Goal: Task Accomplishment & Management: Complete application form

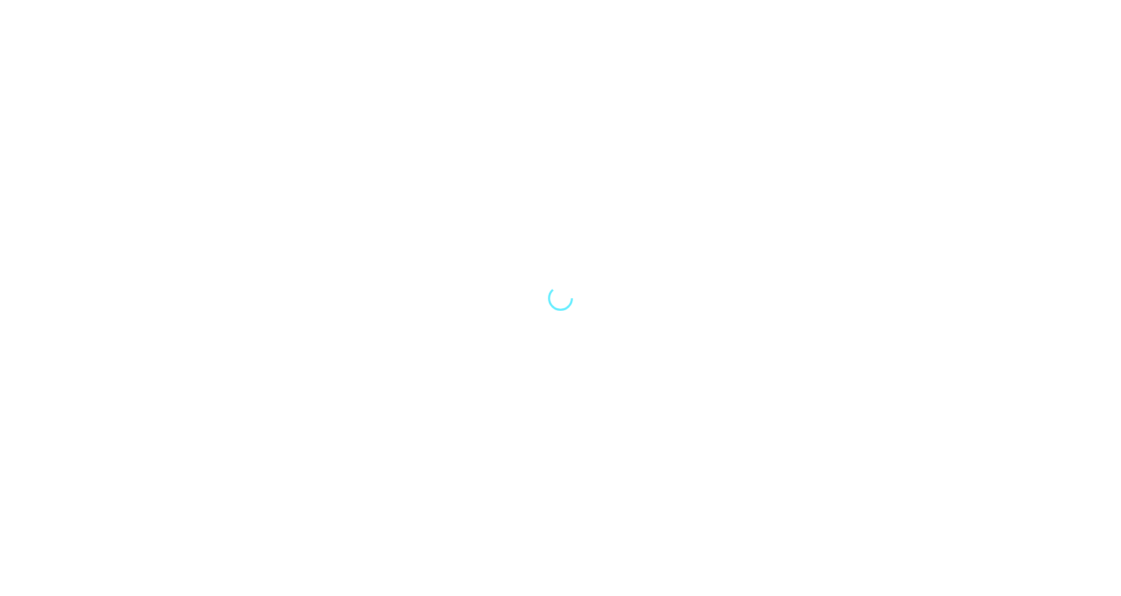
select select "Song"
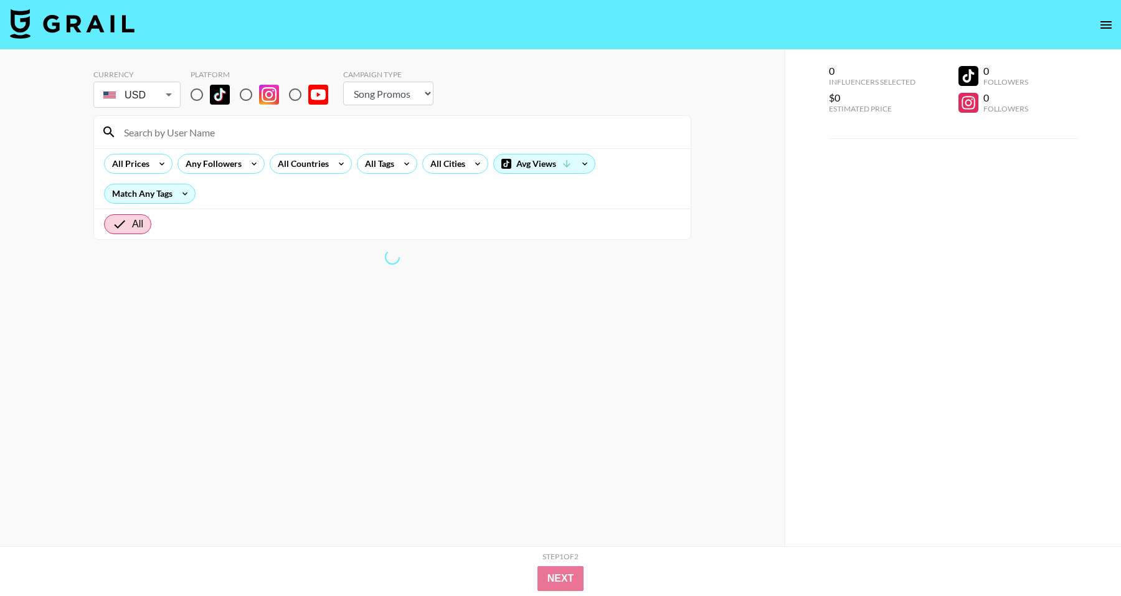
click at [196, 100] on input "radio" at bounding box center [197, 95] width 26 height 26
radio input "true"
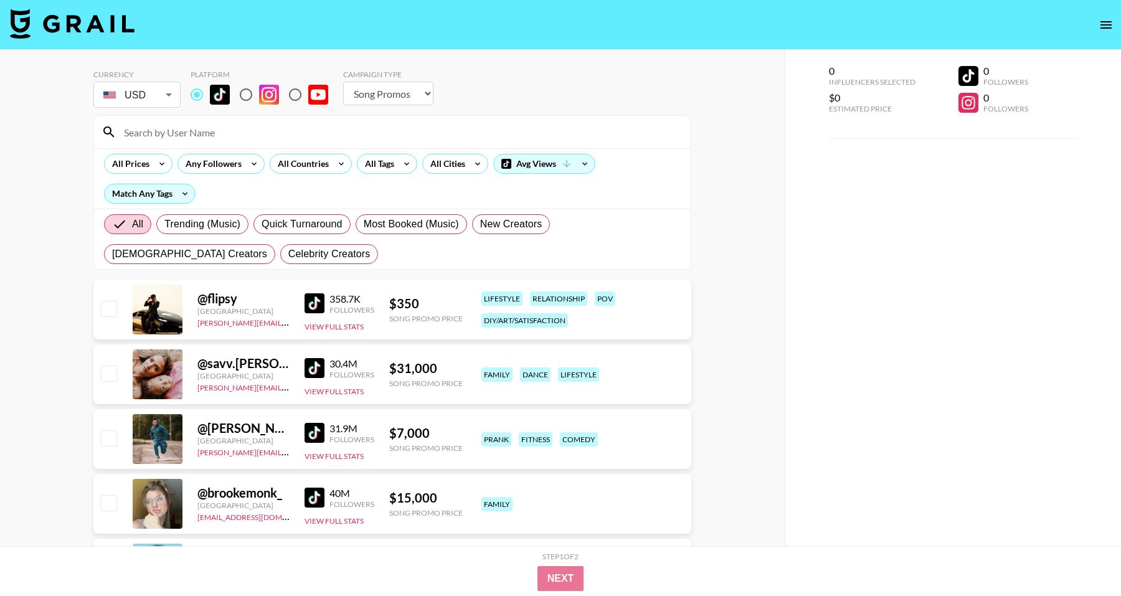
click at [110, 309] on input "checkbox" at bounding box center [108, 308] width 15 height 15
checkbox input "false"
click at [234, 134] on input at bounding box center [399, 132] width 567 height 20
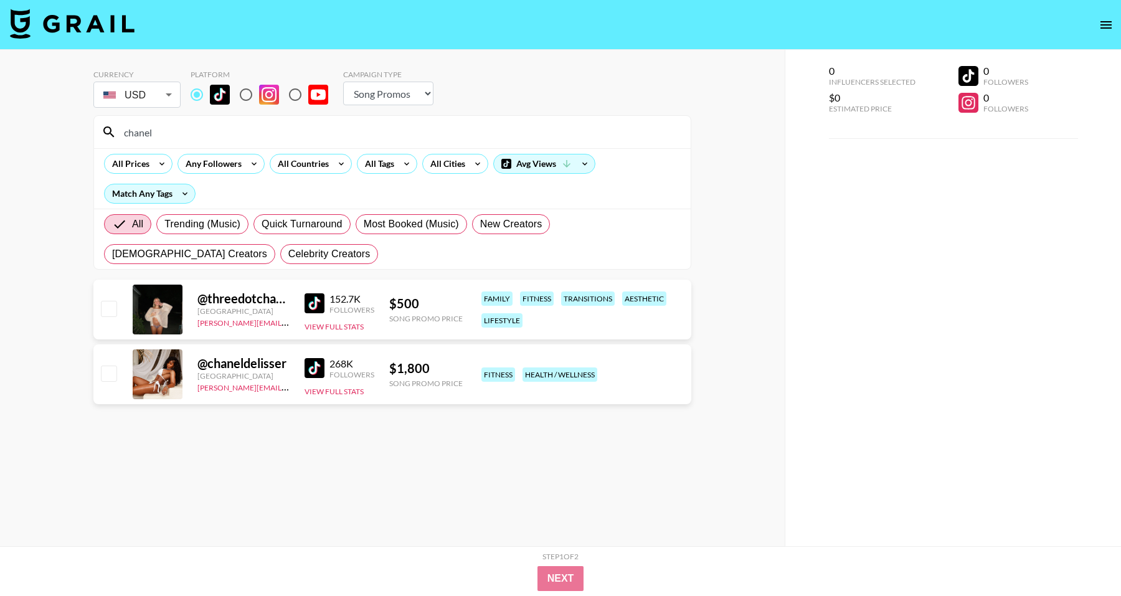
type input "chanel"
click at [109, 310] on input "checkbox" at bounding box center [108, 308] width 15 height 15
checkbox input "true"
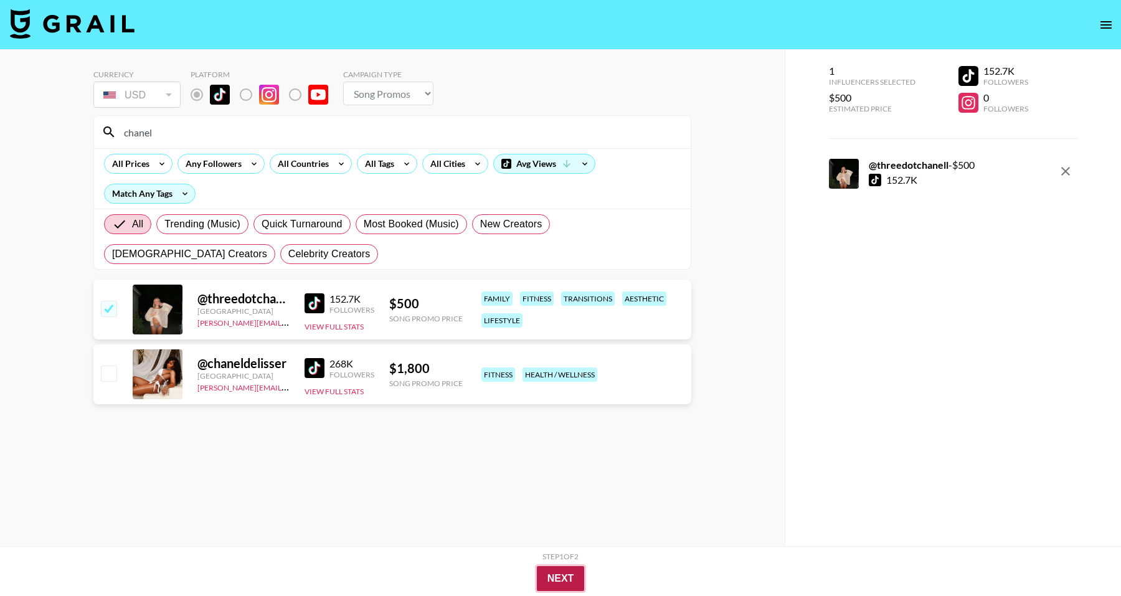
click at [556, 577] on button "Next" at bounding box center [561, 578] width 48 height 25
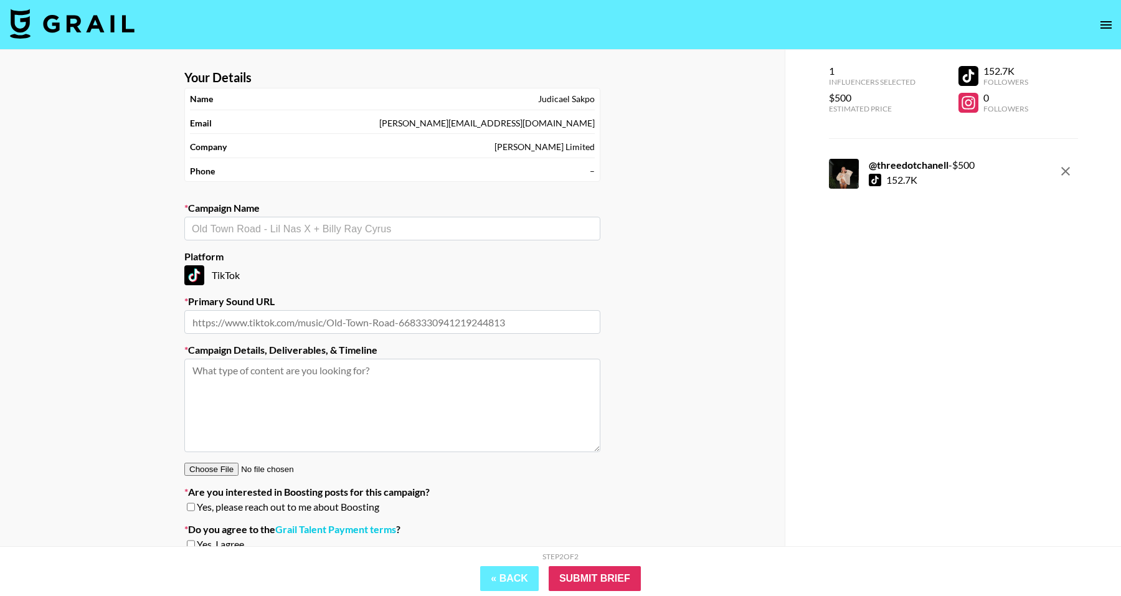
click at [470, 226] on input "text" at bounding box center [392, 229] width 401 height 14
click at [456, 313] on input "text" at bounding box center [392, 322] width 416 height 24
paste input "[URL][DOMAIN_NAME]"
type input "[URL][DOMAIN_NAME]"
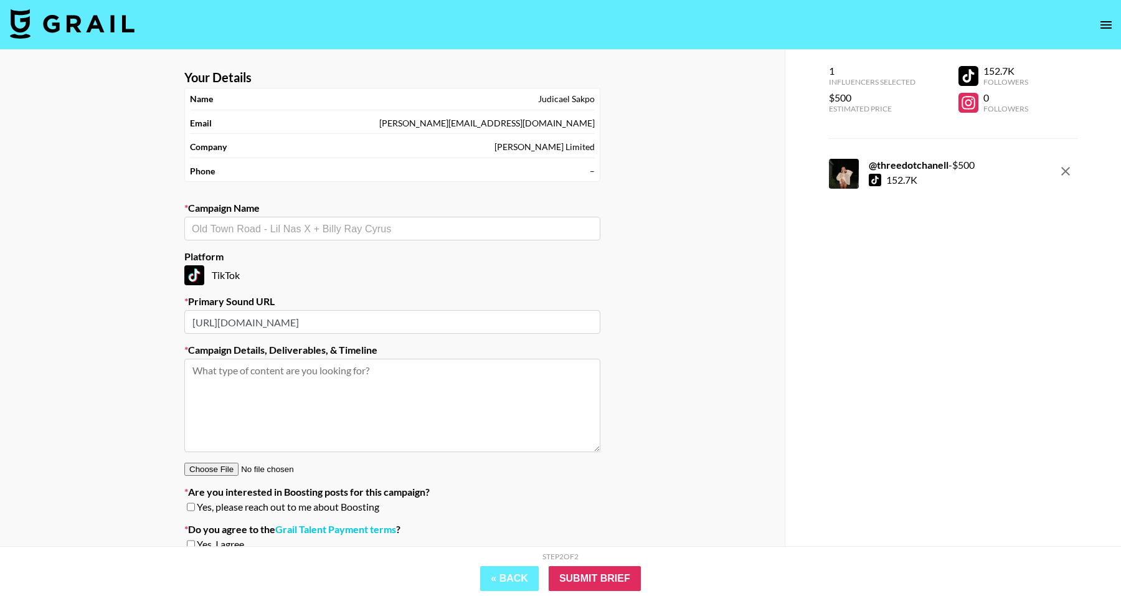
scroll to position [0, 0]
click at [349, 230] on input "text" at bounding box center [392, 229] width 401 height 14
click at [259, 411] on textarea at bounding box center [392, 405] width 416 height 93
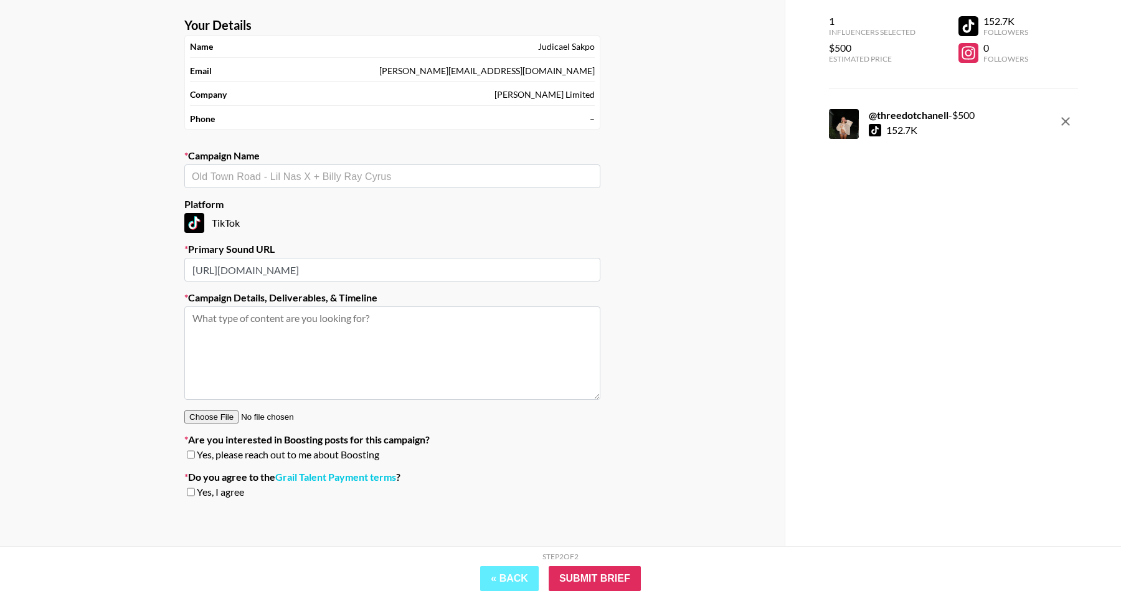
scroll to position [54, 0]
click at [194, 452] on input "checkbox" at bounding box center [191, 453] width 8 height 9
click at [193, 453] on input "checkbox" at bounding box center [191, 453] width 8 height 9
checkbox input "false"
click at [192, 488] on input "checkbox" at bounding box center [191, 490] width 8 height 9
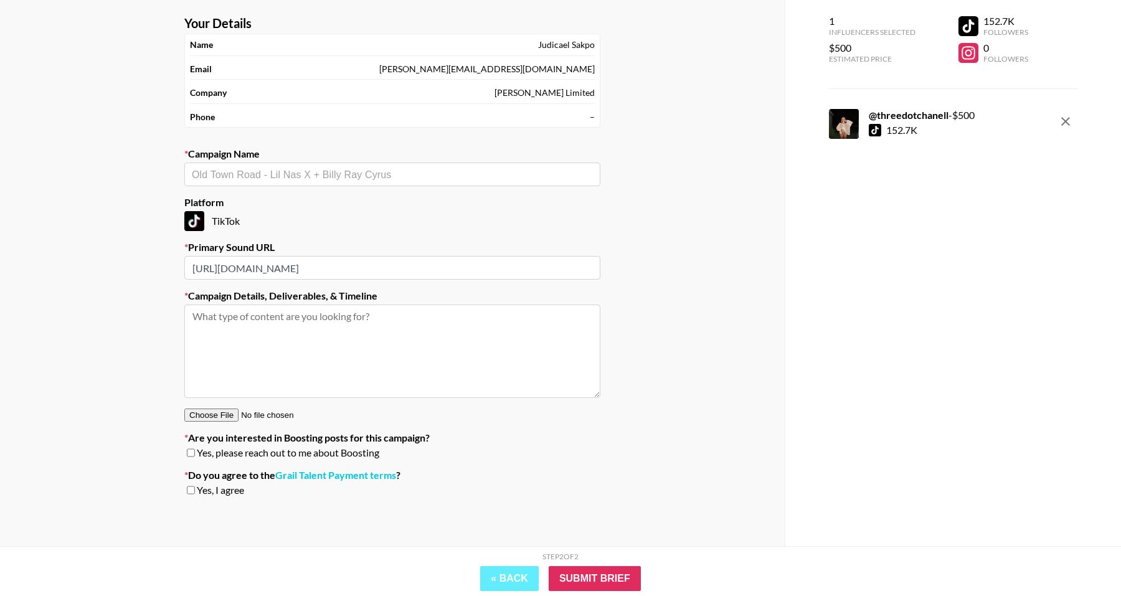
checkbox input "true"
click at [222, 363] on textarea at bounding box center [392, 351] width 416 height 93
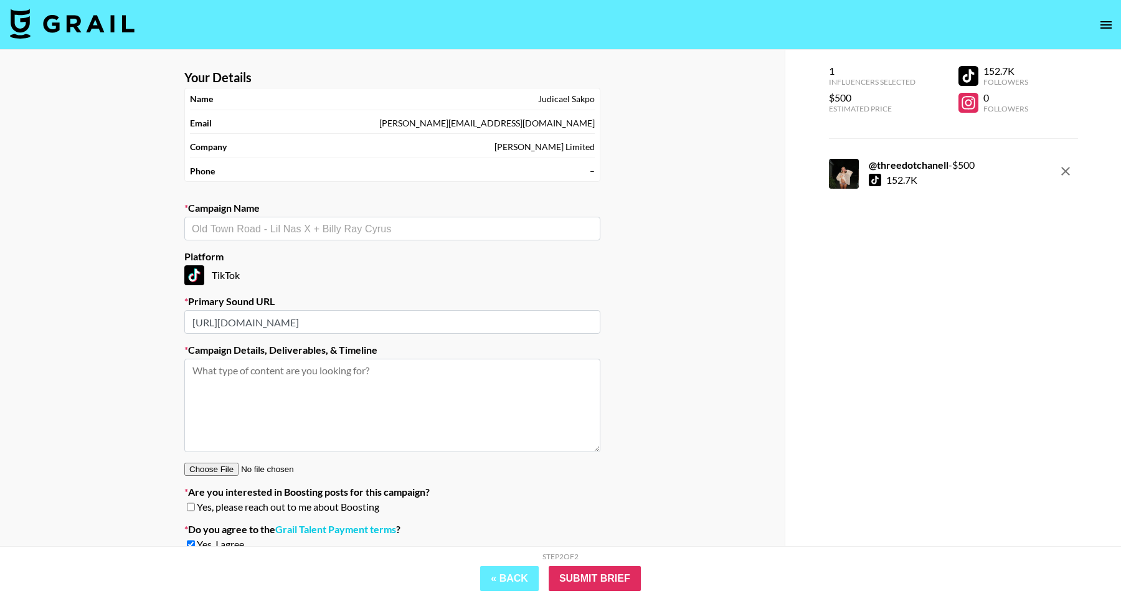
click at [279, 240] on section "Your Details Name [PERSON_NAME] Email [PERSON_NAME][EMAIL_ADDRESS][DOMAIN_NAME]…" at bounding box center [392, 315] width 436 height 511
click at [279, 230] on input "text" at bounding box center [392, 229] width 401 height 14
